Goal: Transaction & Acquisition: Purchase product/service

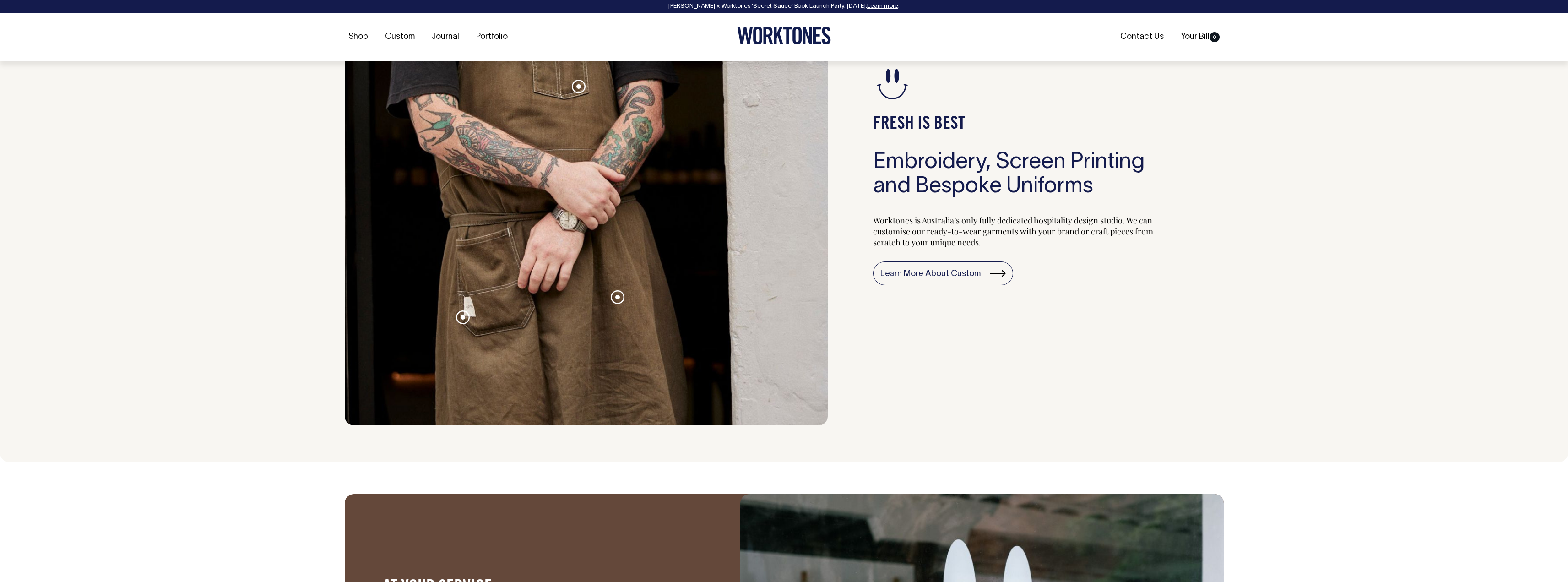
scroll to position [1008, 0]
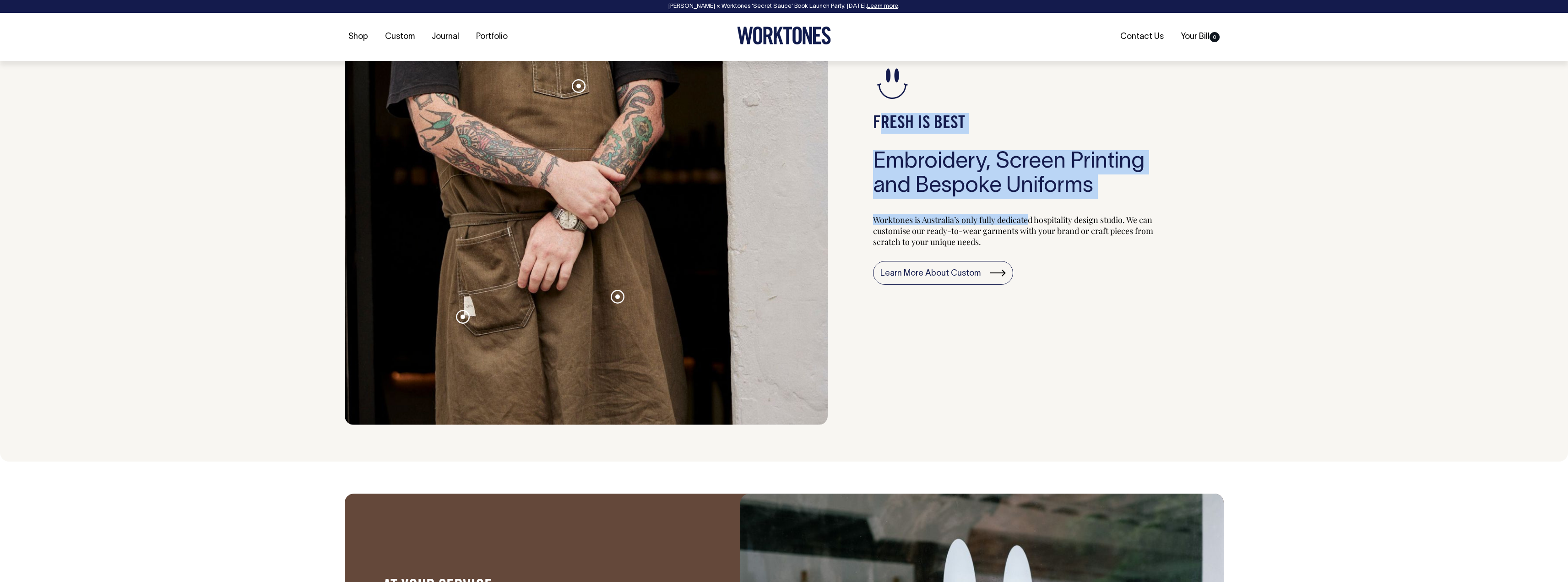
drag, startPoint x: 877, startPoint y: 122, endPoint x: 1046, endPoint y: 244, distance: 208.4
click at [1032, 219] on div "FRESH IS BEST Embroidery, Screen Printing and Bespoke Uniforms Worktones is Aus…" at bounding box center [1026, 174] width 396 height 502
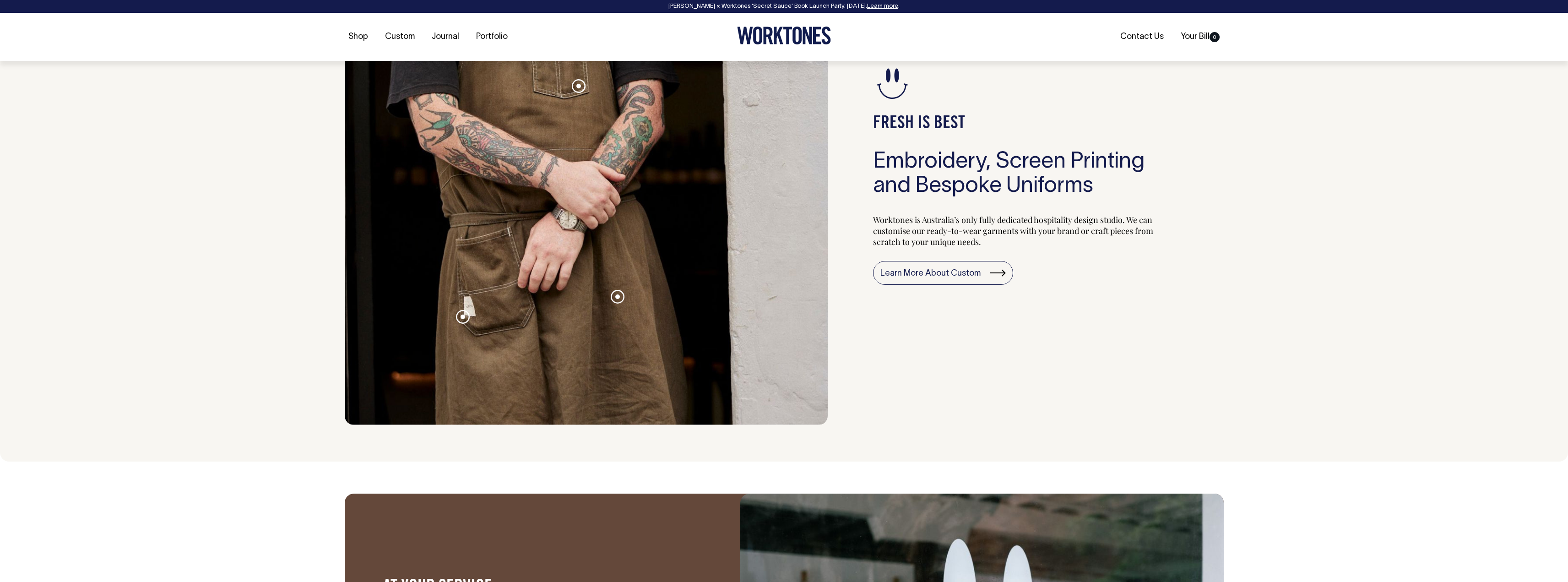
click at [1059, 259] on div "Worktones is Australia’s only fully dedicated hospitality design studio. We can…" at bounding box center [1026, 234] width 306 height 55
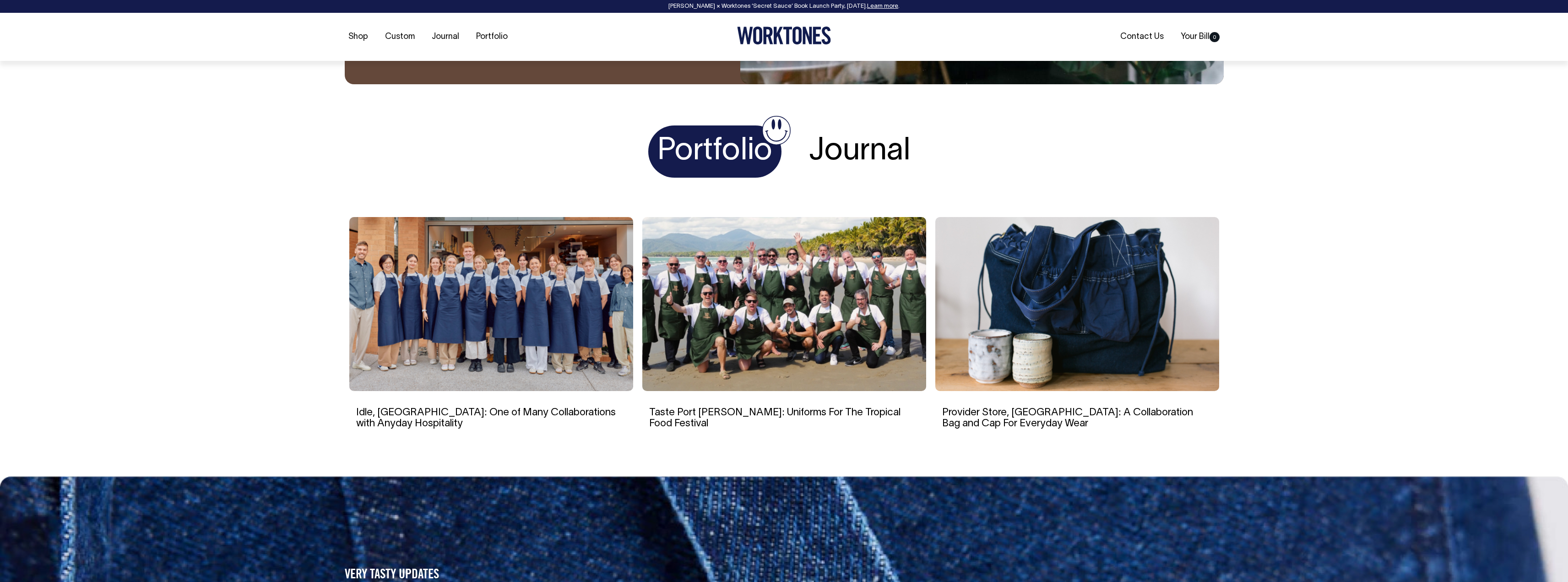
click at [884, 149] on h1 "Journal" at bounding box center [859, 152] width 120 height 53
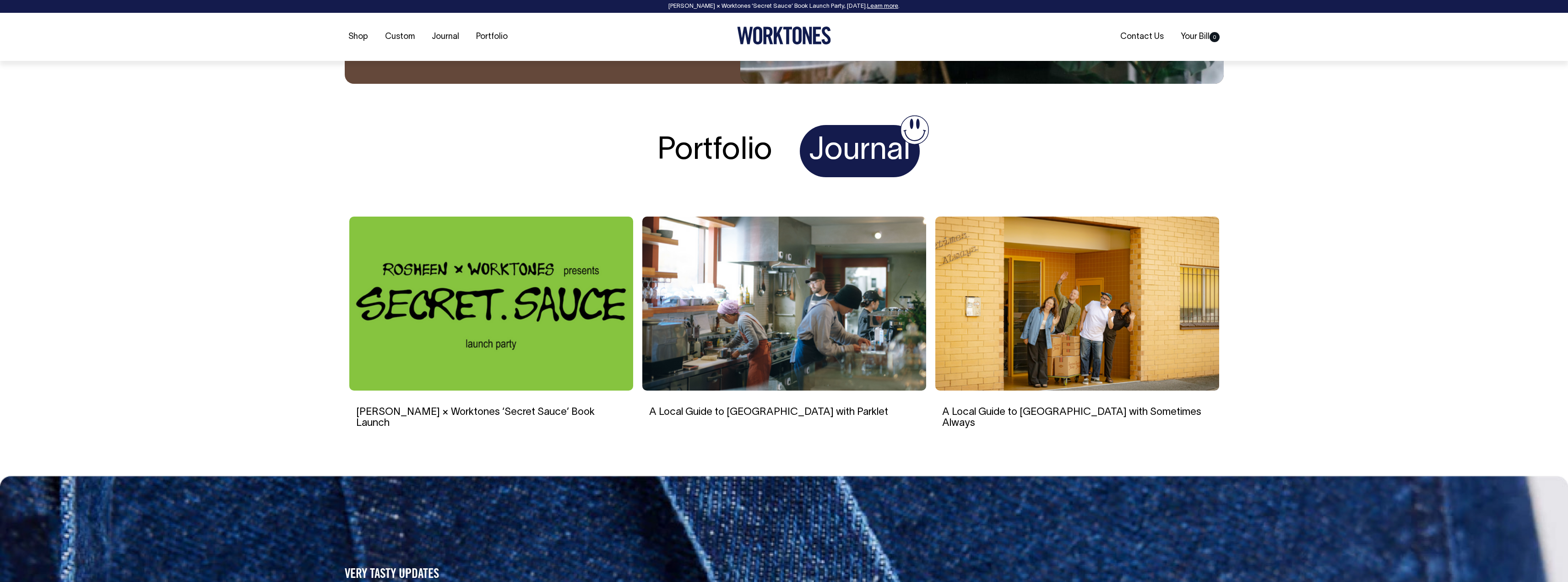
click at [689, 160] on h1 "Portfolio" at bounding box center [715, 151] width 133 height 53
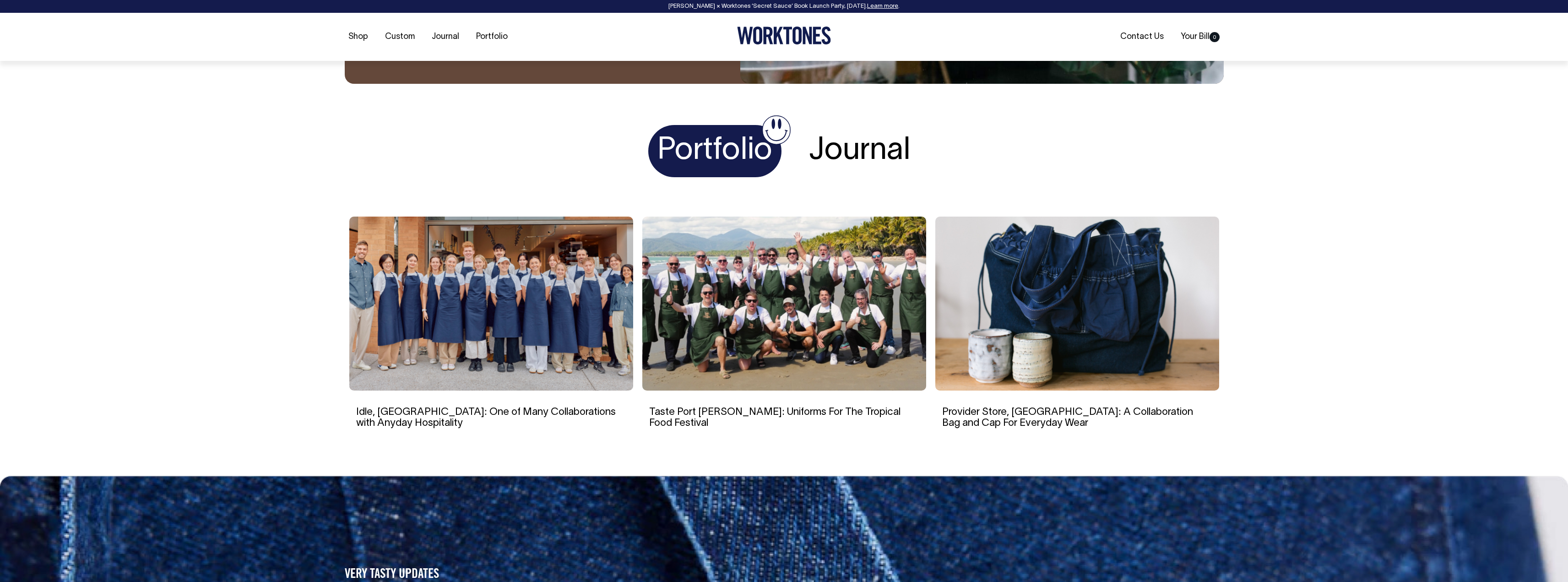
click at [837, 165] on h1 "Journal" at bounding box center [859, 151] width 120 height 53
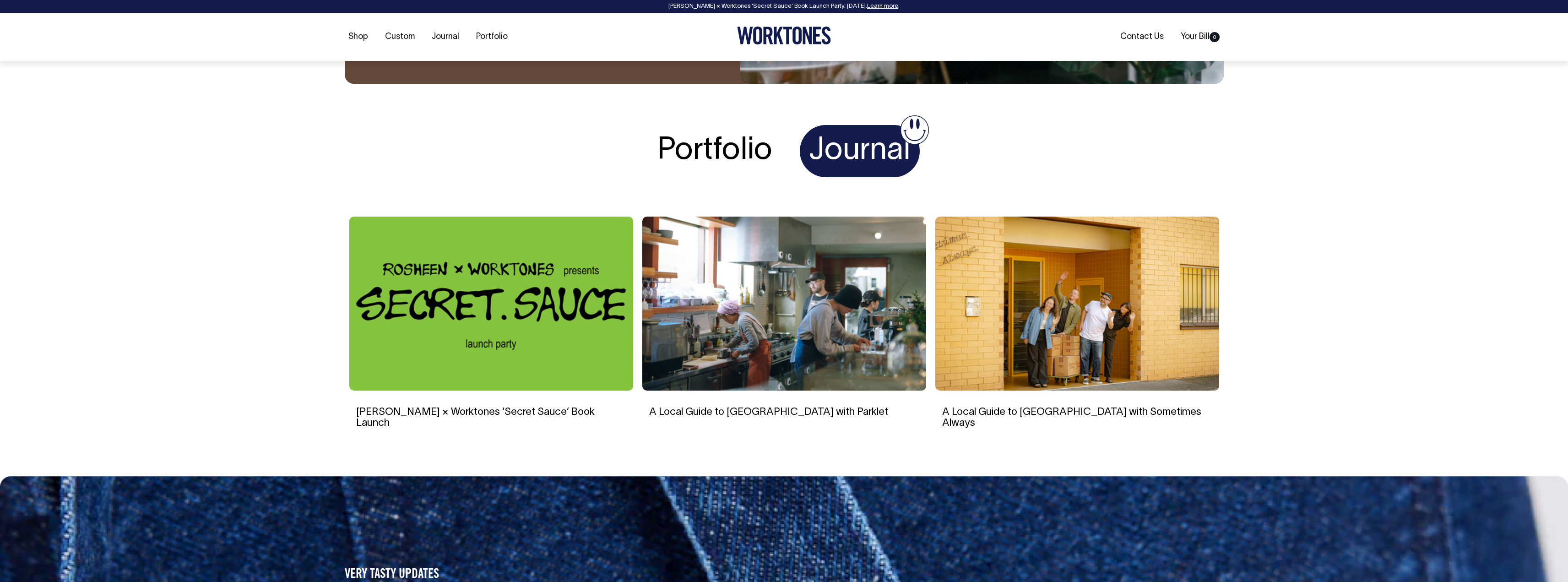
click at [730, 157] on h1 "Portfolio" at bounding box center [715, 151] width 133 height 53
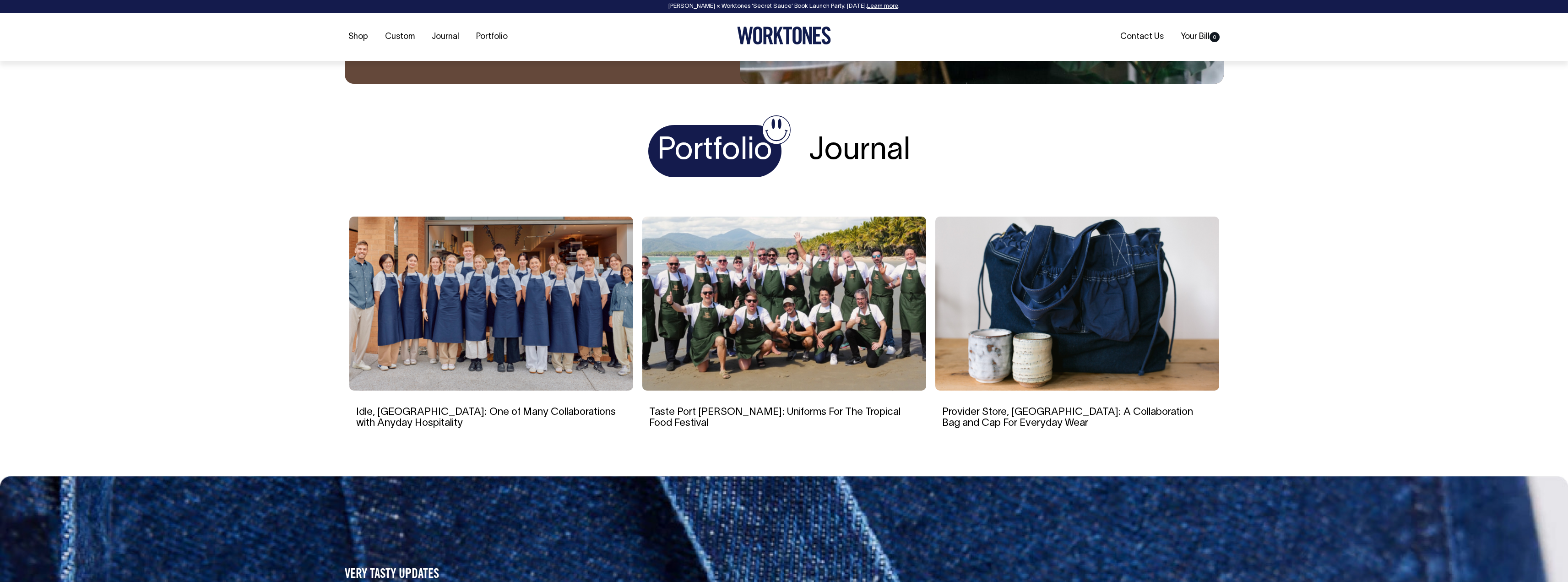
click at [524, 164] on div "Portfolio Journal" at bounding box center [784, 150] width 879 height 70
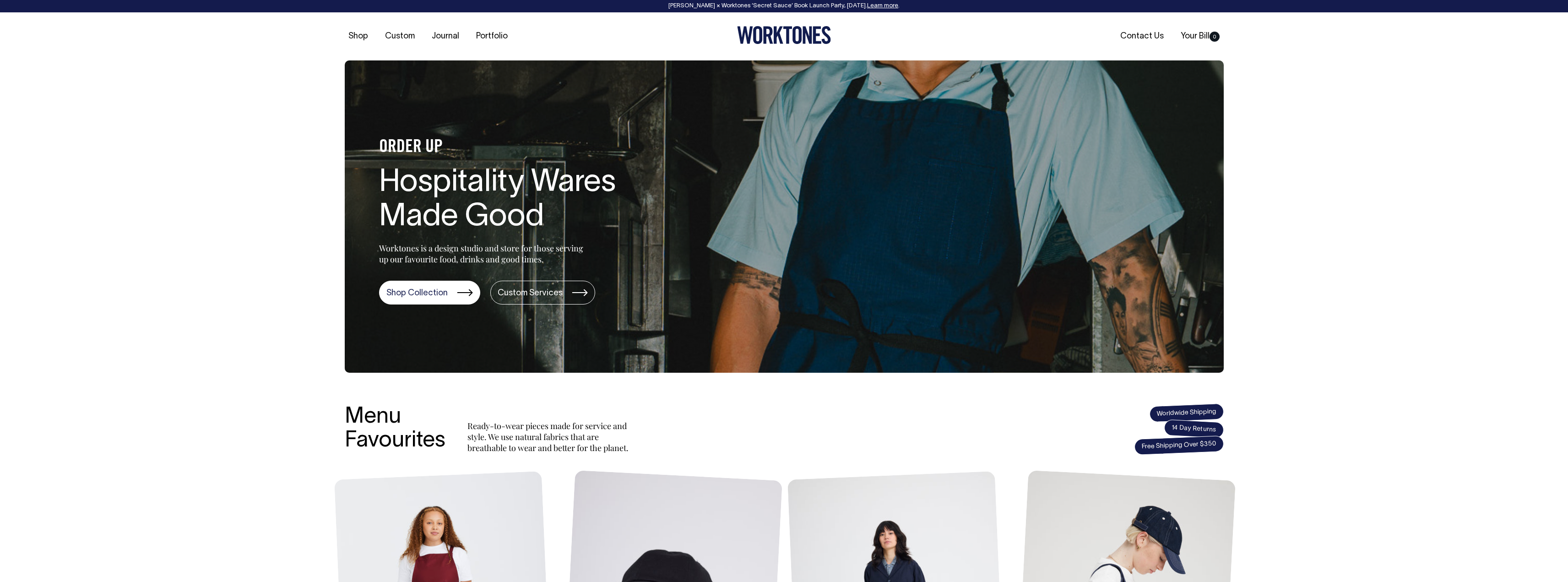
scroll to position [0, 0]
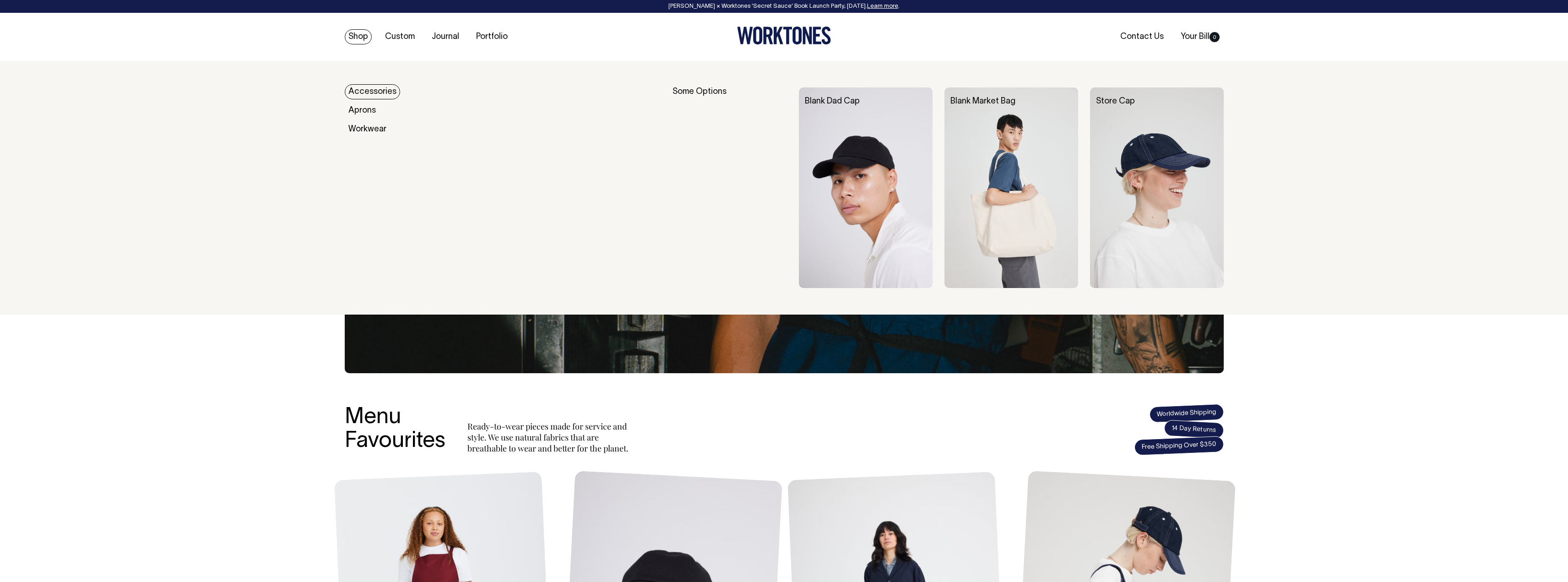
click at [356, 36] on link "Shop" at bounding box center [358, 37] width 27 height 15
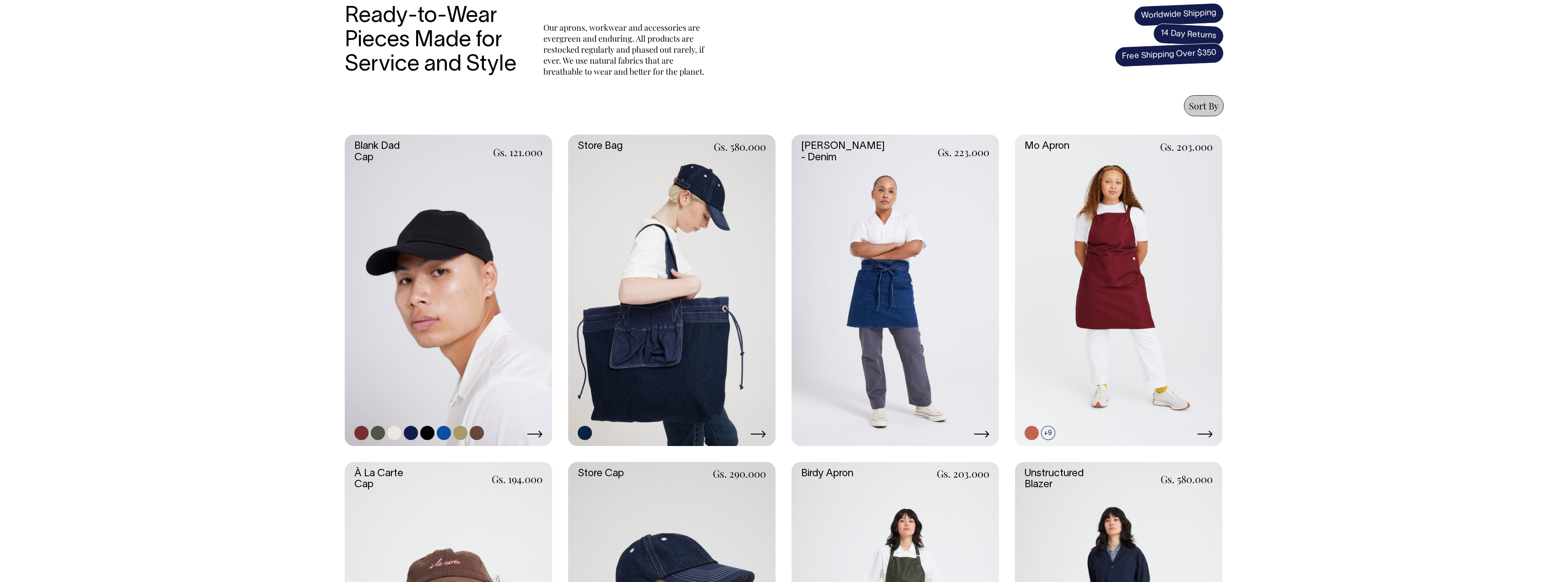
click at [363, 430] on link at bounding box center [361, 433] width 14 height 14
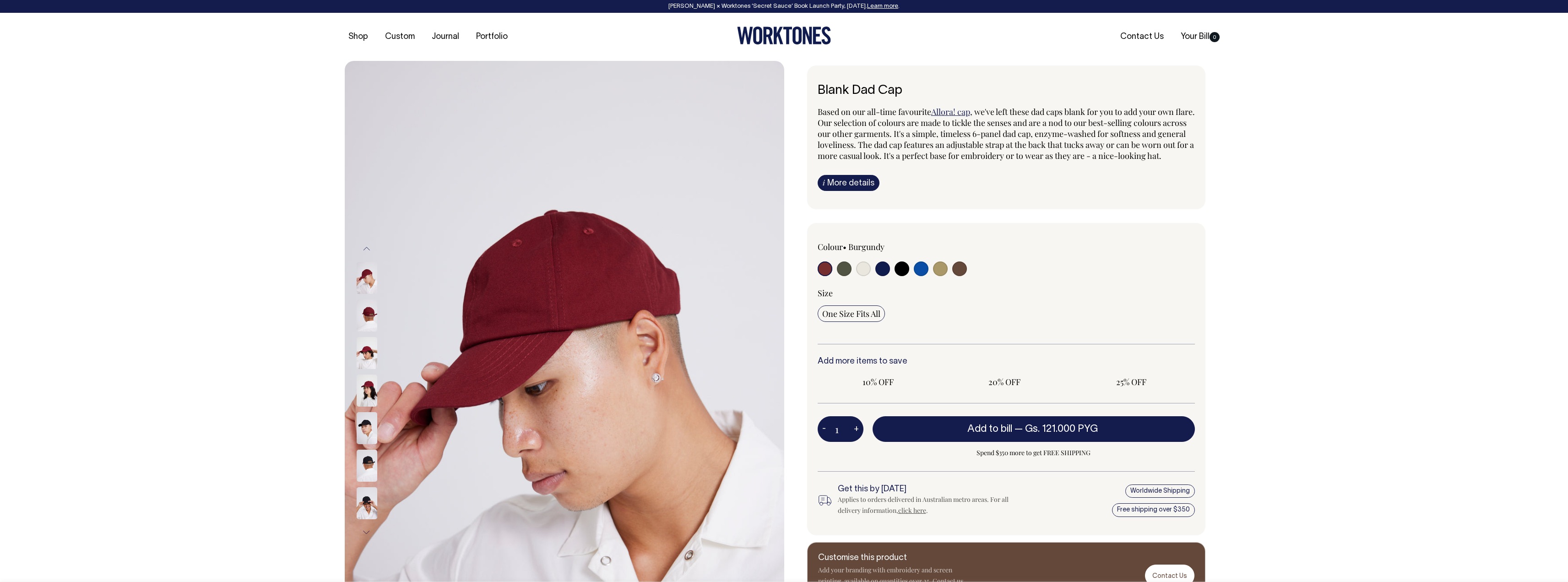
radio input "true"
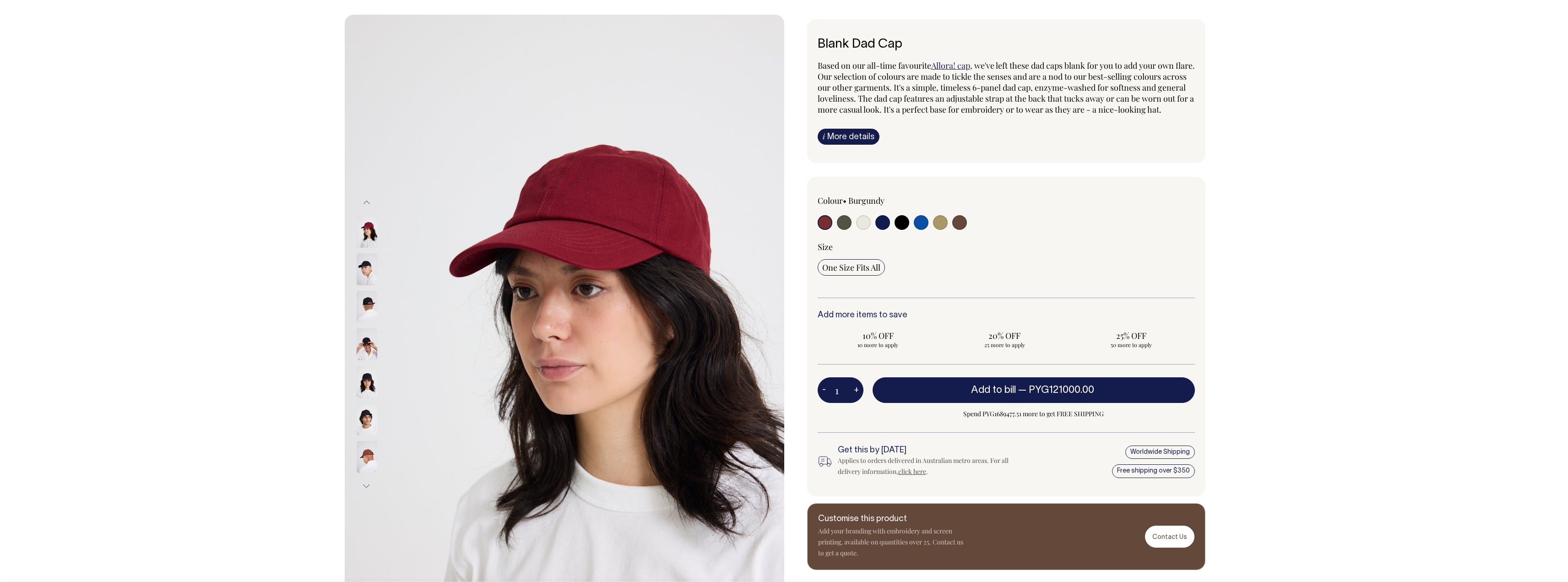
scroll to position [46, 0]
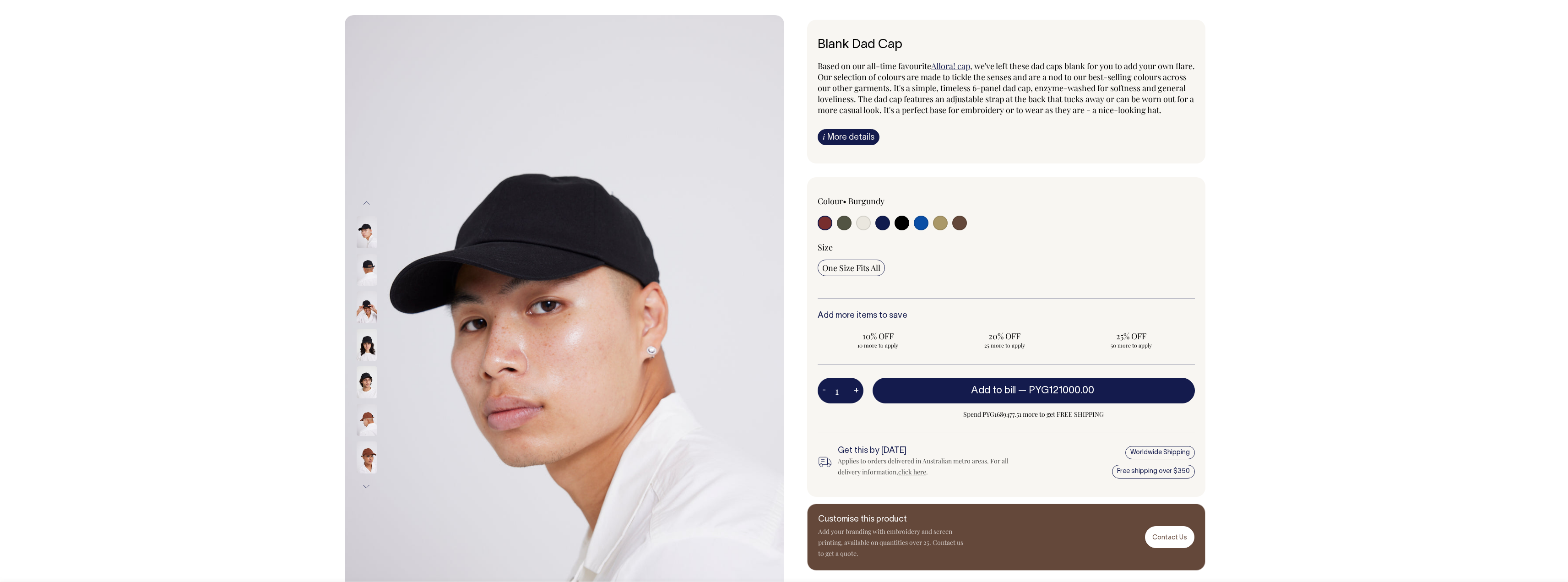
click at [863, 230] on input "radio" at bounding box center [863, 224] width 15 height 15
radio input "true"
select select "Natural"
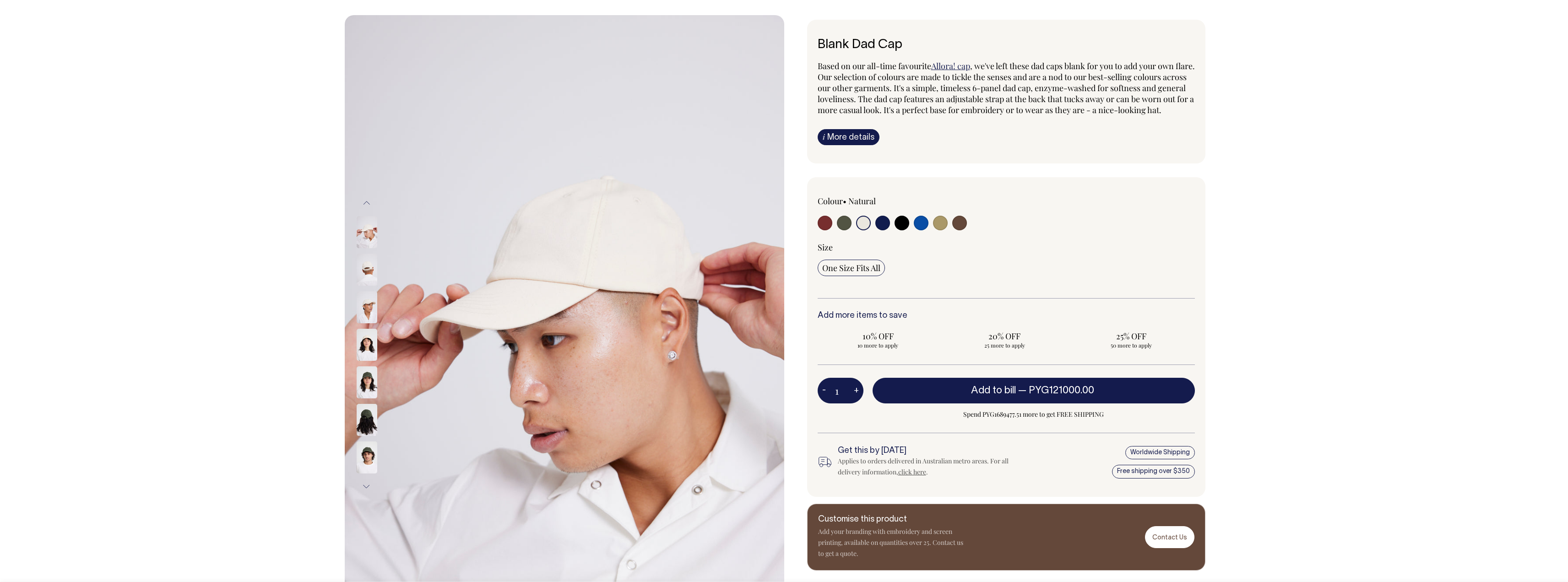
click at [883, 230] on input "radio" at bounding box center [883, 224] width 15 height 15
radio input "true"
select select "Dark Navy"
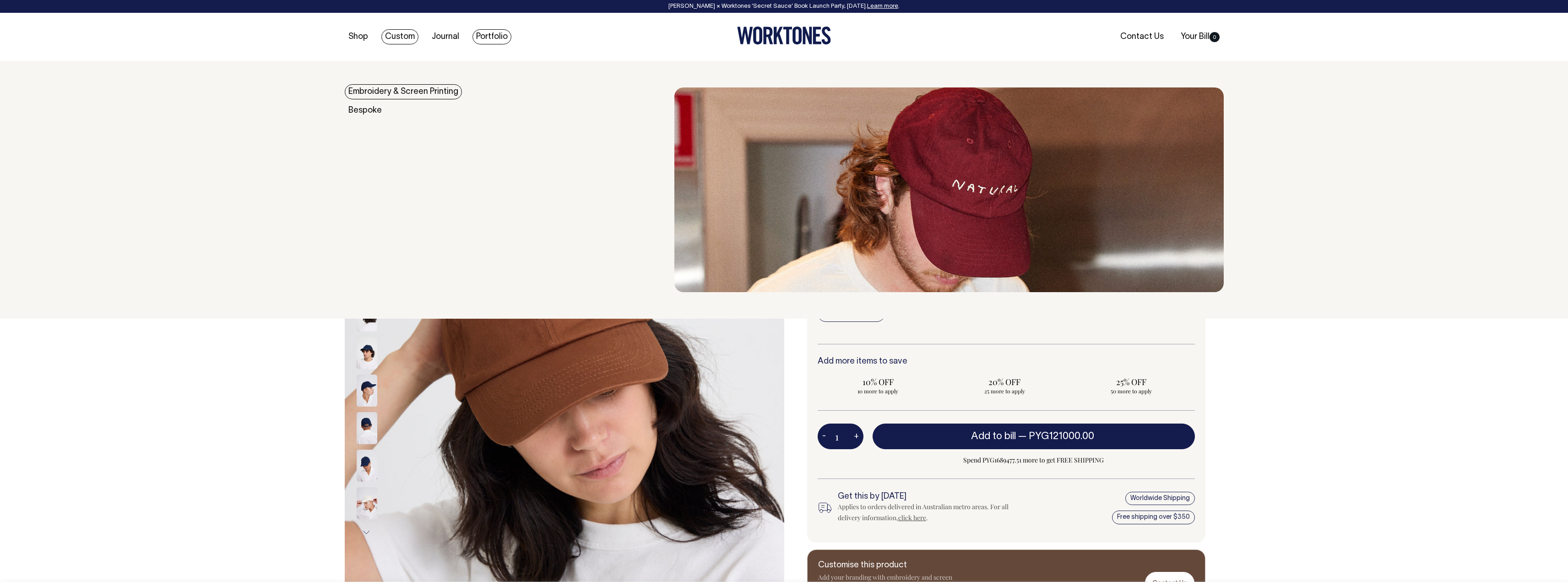
click at [505, 35] on link "Portfolio" at bounding box center [492, 37] width 39 height 15
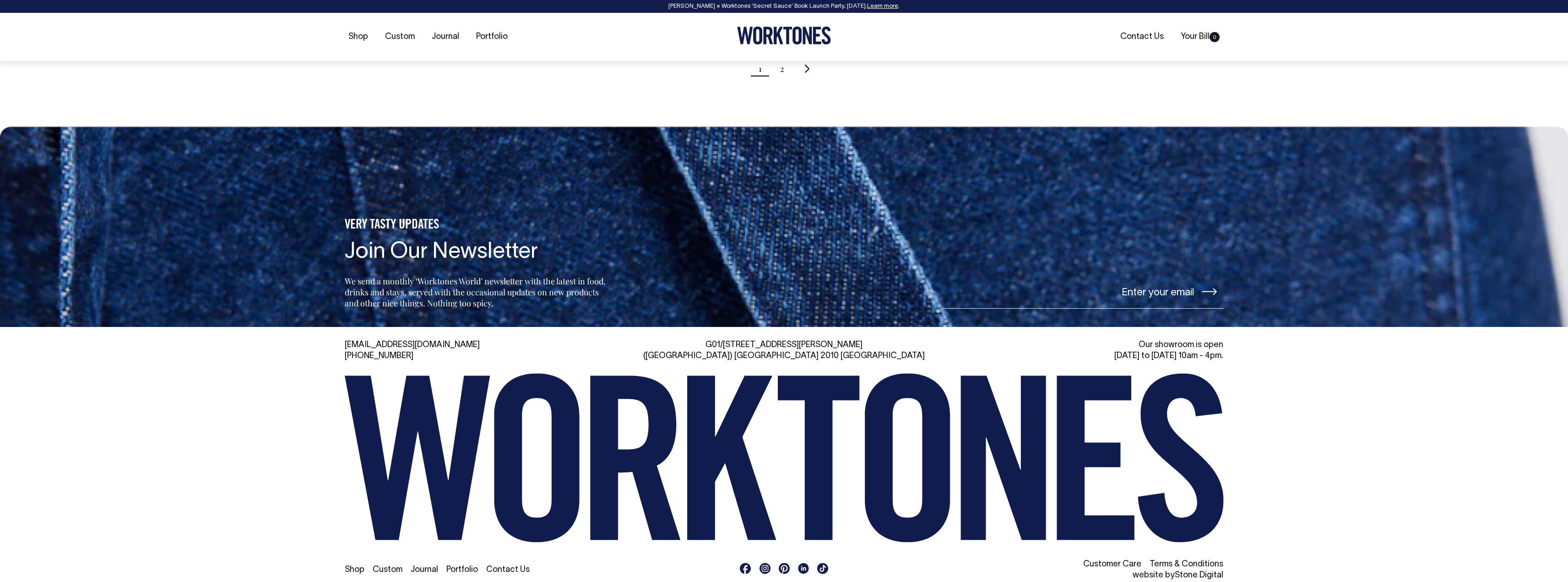
scroll to position [1118, 0]
